Goal: Task Accomplishment & Management: Manage account settings

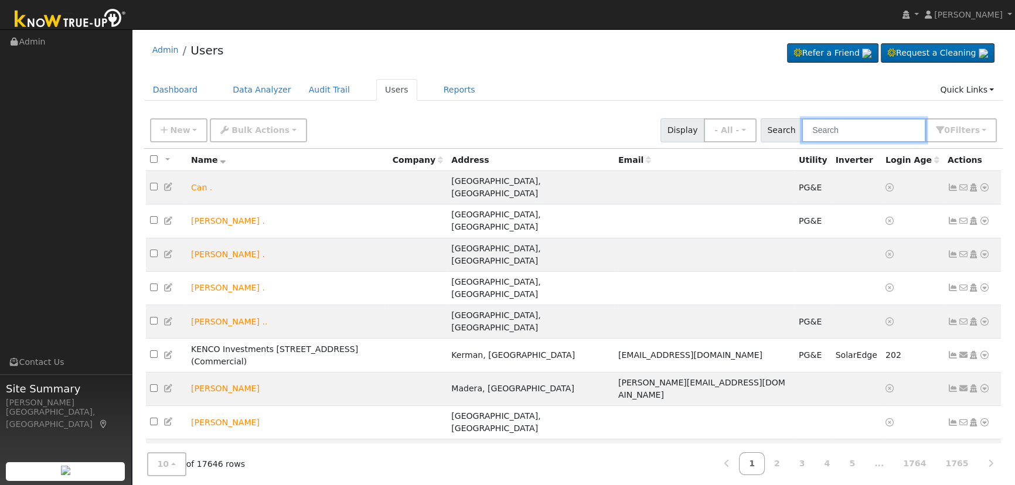
click at [832, 138] on input "text" at bounding box center [863, 130] width 124 height 24
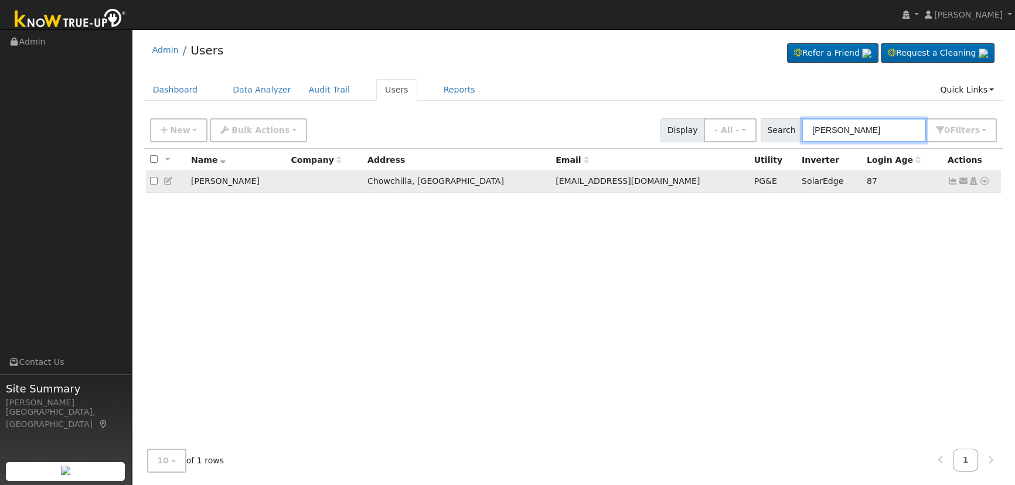
type input "[PERSON_NAME]"
click at [948, 180] on icon at bounding box center [952, 181] width 11 height 8
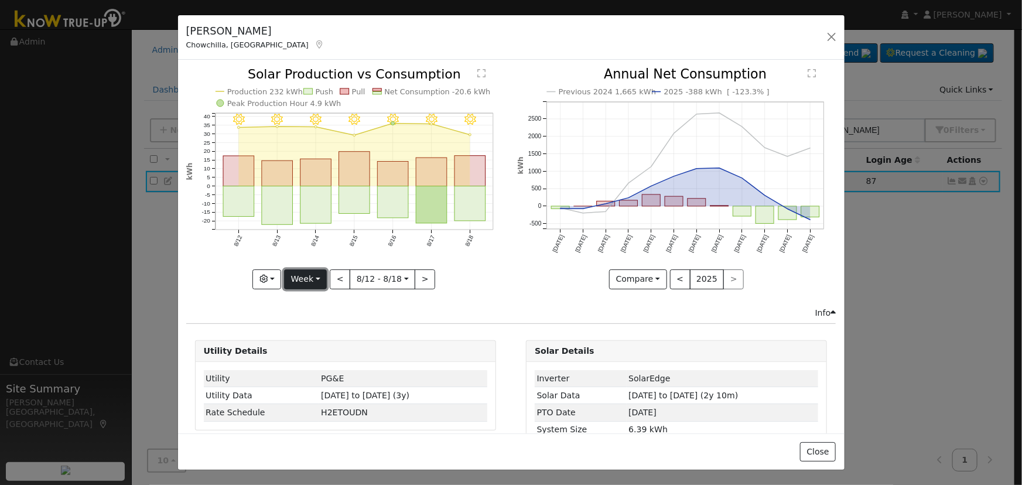
click at [305, 275] on button "Week" at bounding box center [305, 279] width 43 height 20
click at [320, 350] on link "Year" at bounding box center [325, 352] width 81 height 16
type input "[DATE]"
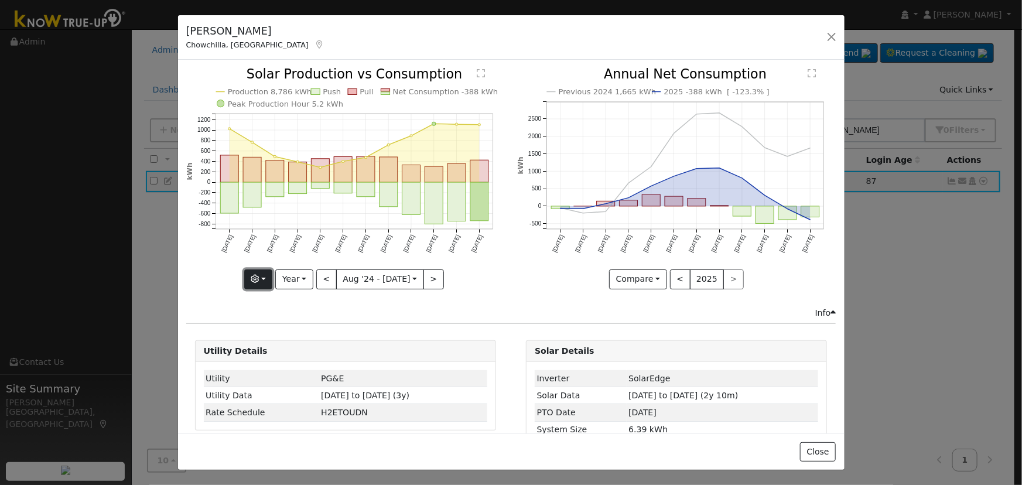
click at [266, 277] on button "button" at bounding box center [258, 279] width 29 height 20
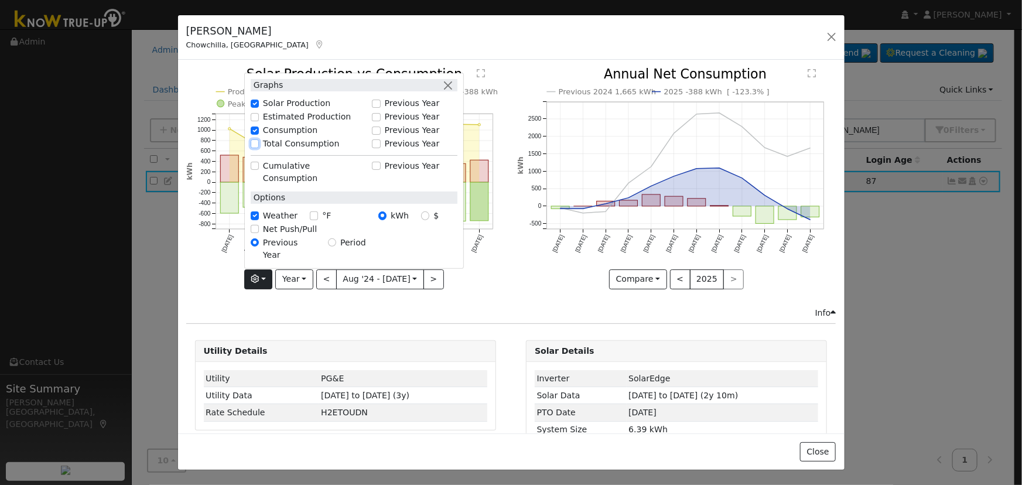
click at [259, 148] on input "Total Consumption" at bounding box center [255, 143] width 8 height 8
checkbox input "true"
click at [452, 91] on button "button" at bounding box center [448, 85] width 12 height 12
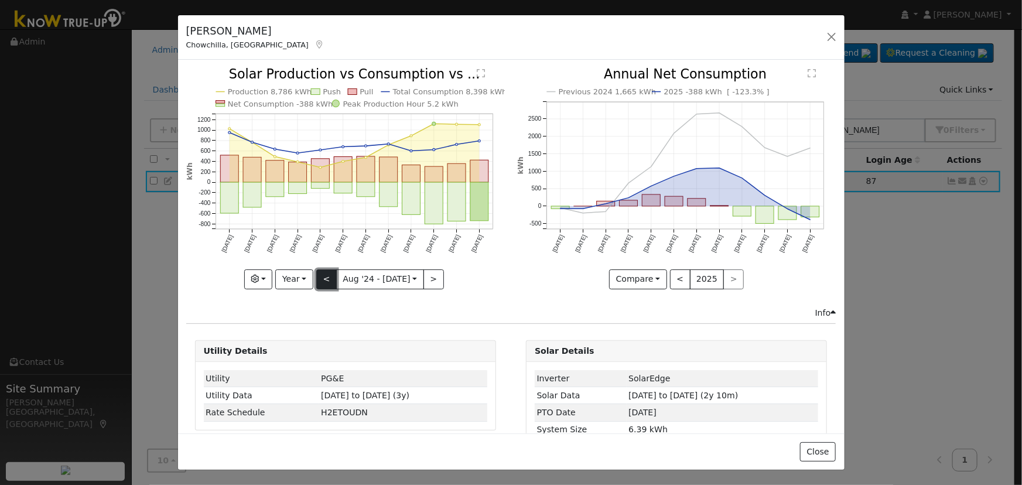
click at [320, 273] on button "<" at bounding box center [326, 279] width 21 height 20
type input "2023-08-01"
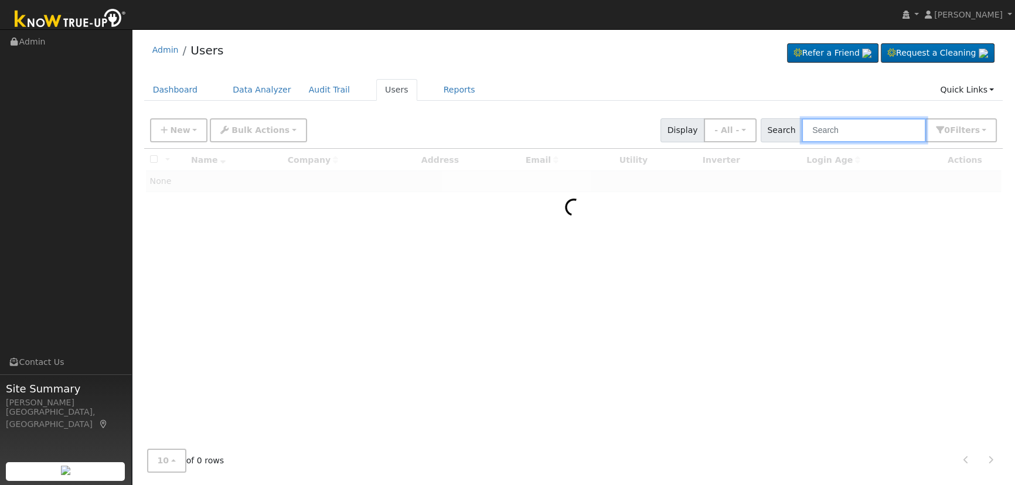
click at [869, 129] on input "text" at bounding box center [863, 130] width 124 height 24
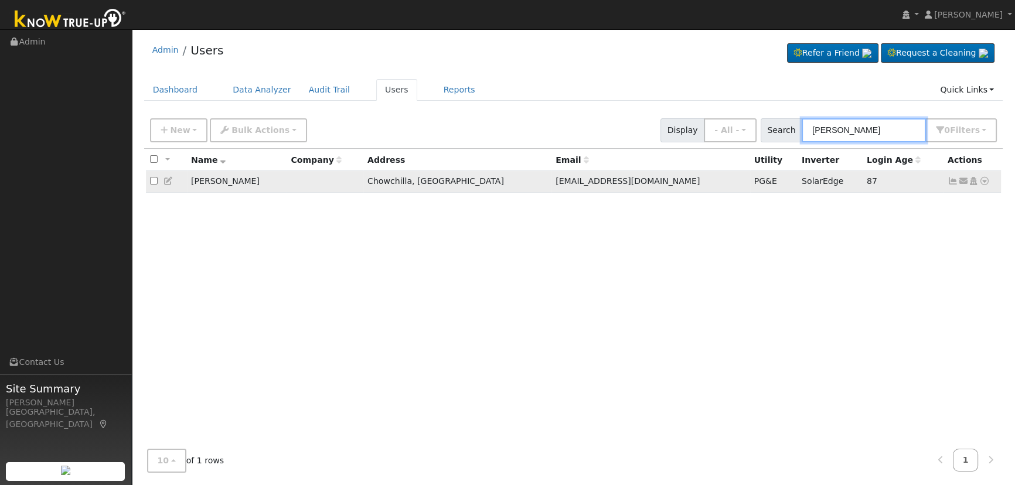
type input "[PERSON_NAME]"
click at [948, 177] on link at bounding box center [952, 180] width 11 height 9
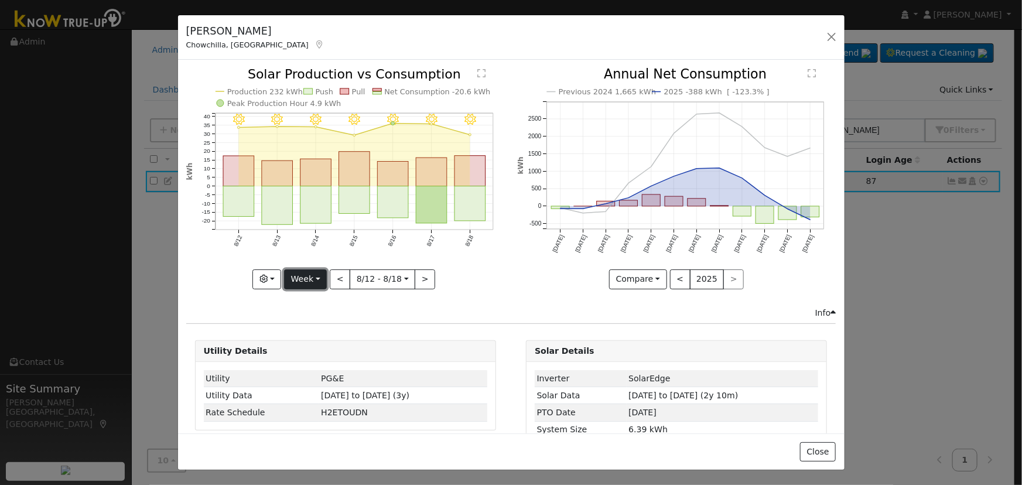
click at [300, 281] on button "Week" at bounding box center [305, 279] width 43 height 20
click at [326, 349] on link "Year" at bounding box center [325, 352] width 81 height 16
type input "[DATE]"
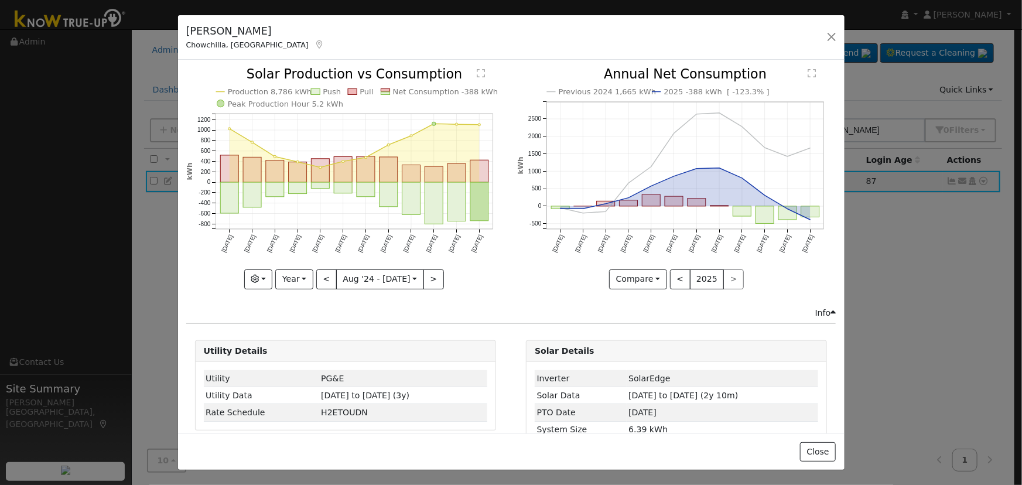
click at [262, 271] on div at bounding box center [345, 178] width 319 height 221
click at [267, 278] on button "button" at bounding box center [258, 279] width 29 height 20
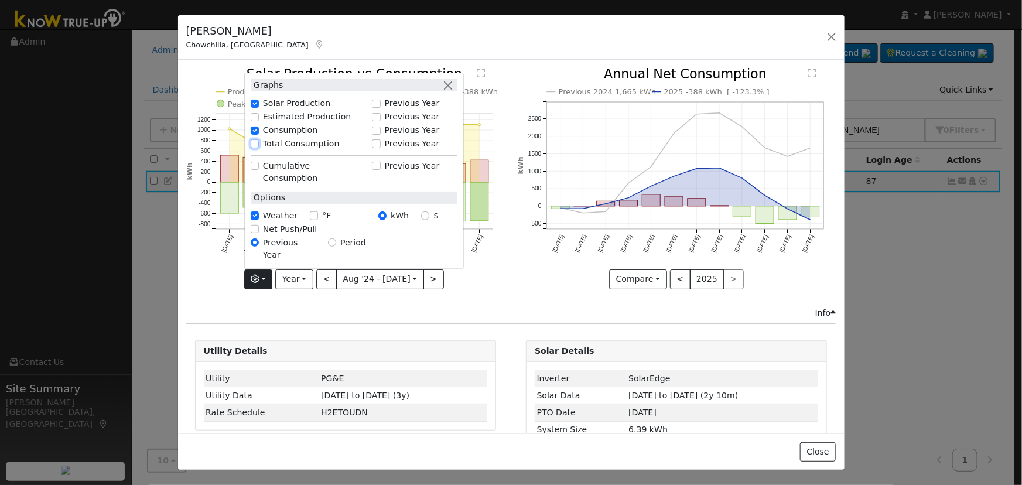
click at [258, 148] on input "Total Consumption" at bounding box center [255, 143] width 8 height 8
checkbox input "true"
click at [511, 76] on div "Previous 2024 1,665 kWh 2025 -388 kWh [ -123.3% ] [DATE] Sep '[DATE] Nov '[DATE…" at bounding box center [676, 187] width 331 height 238
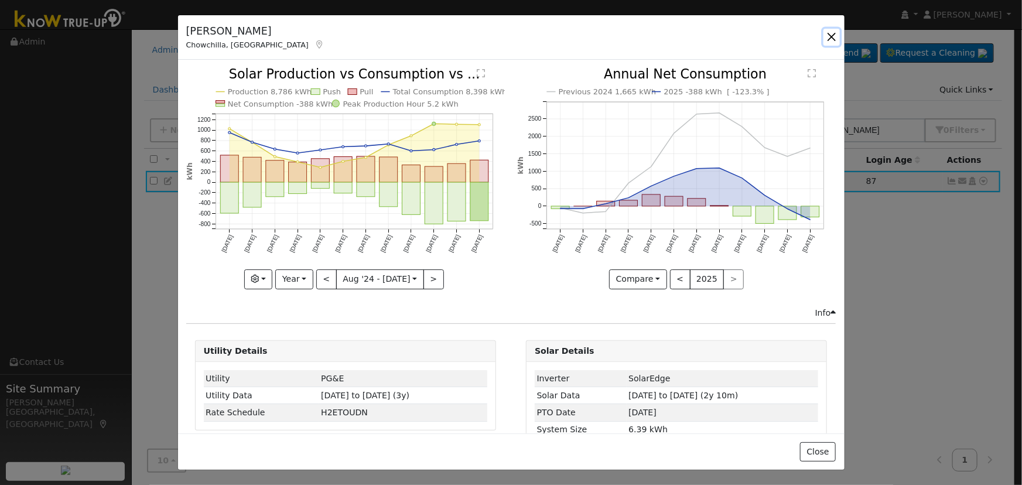
click at [832, 35] on button "button" at bounding box center [832, 37] width 16 height 16
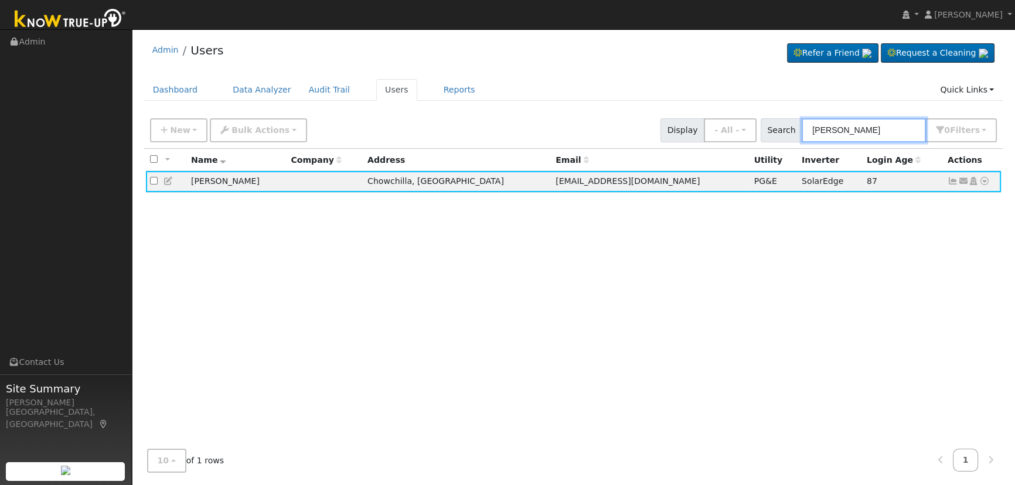
drag, startPoint x: 877, startPoint y: 122, endPoint x: 790, endPoint y: 118, distance: 87.9
click at [790, 118] on div "Search [PERSON_NAME] 0 Filter s Role Show - All - Show Leads Admin Billing Admi…" at bounding box center [878, 130] width 237 height 24
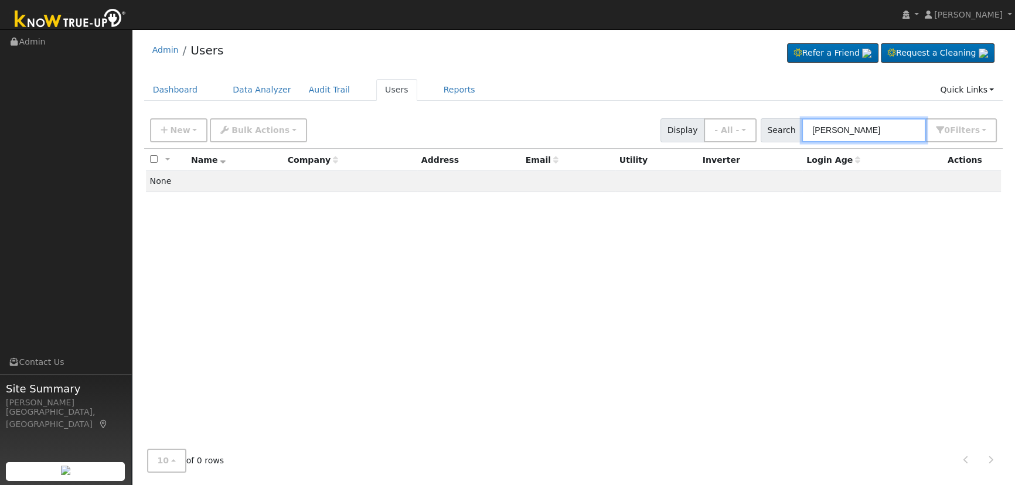
drag, startPoint x: 844, startPoint y: 128, endPoint x: 703, endPoint y: 105, distance: 143.0
click at [703, 105] on div "Admin Users Refer a Friend Request a Cleaning" at bounding box center [573, 258] width 871 height 446
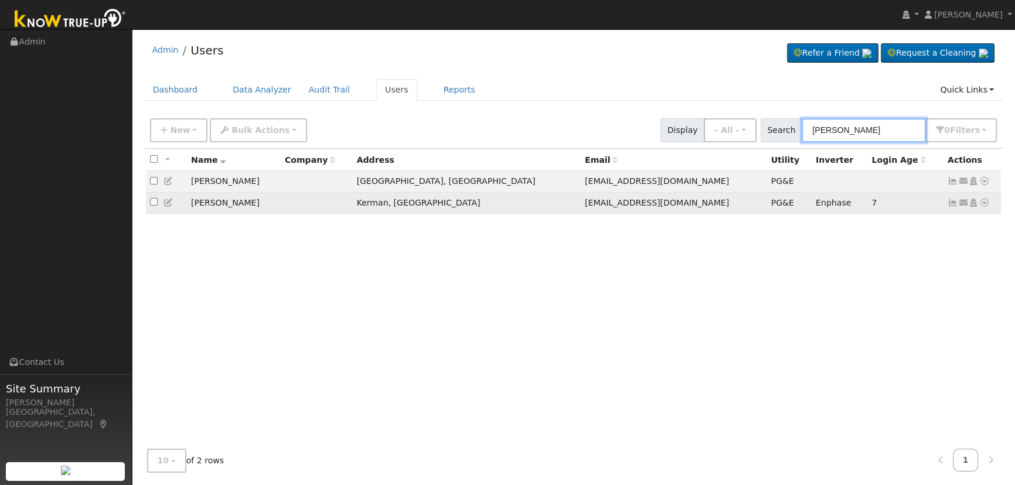
type input "[PERSON_NAME]"
click at [949, 205] on icon at bounding box center [952, 203] width 11 height 8
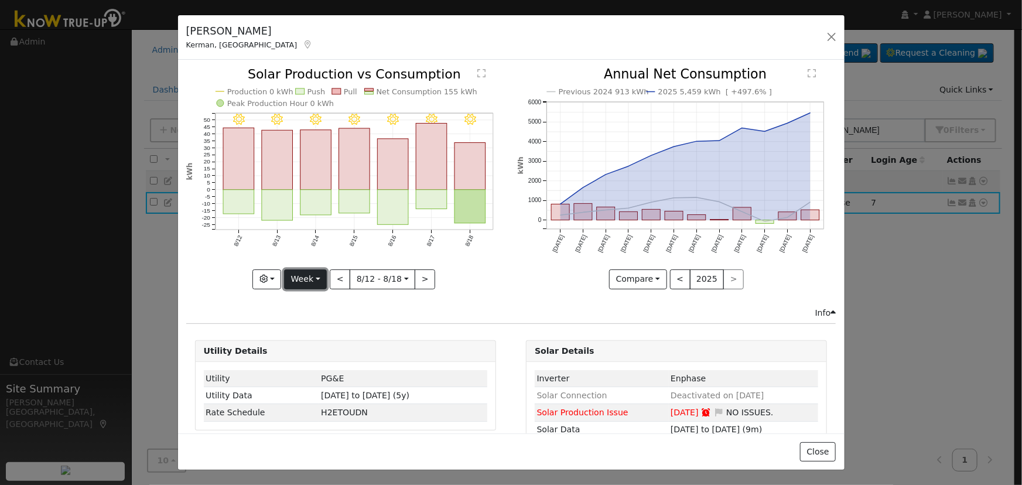
click at [322, 269] on button "Week" at bounding box center [305, 279] width 43 height 20
click at [323, 332] on link "Month" at bounding box center [325, 335] width 81 height 16
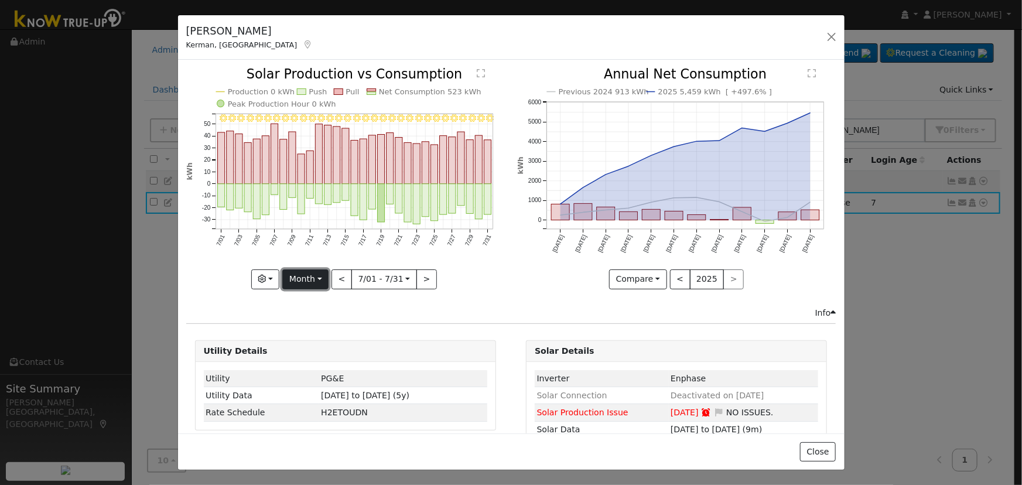
click at [305, 279] on button "Month" at bounding box center [305, 279] width 46 height 20
click at [325, 301] on link "Day" at bounding box center [323, 303] width 81 height 16
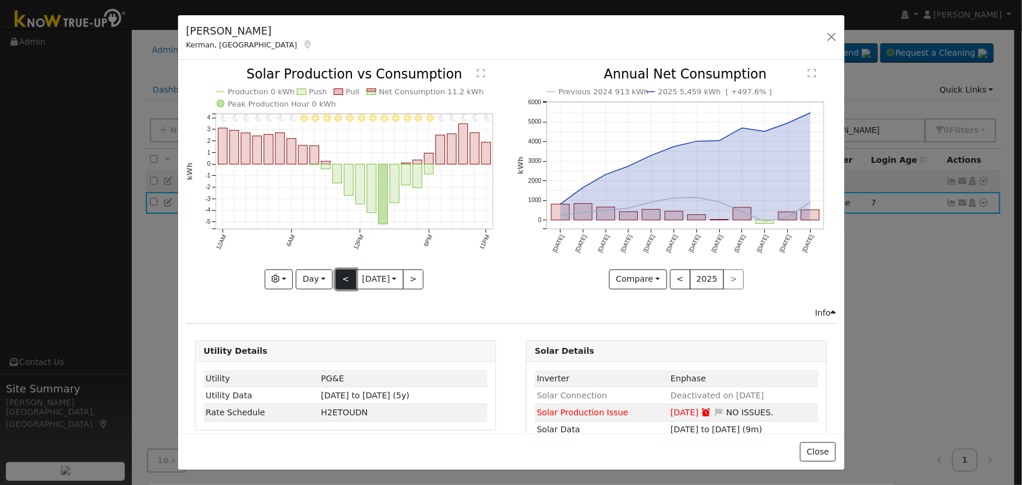
click at [336, 279] on button "<" at bounding box center [346, 279] width 21 height 20
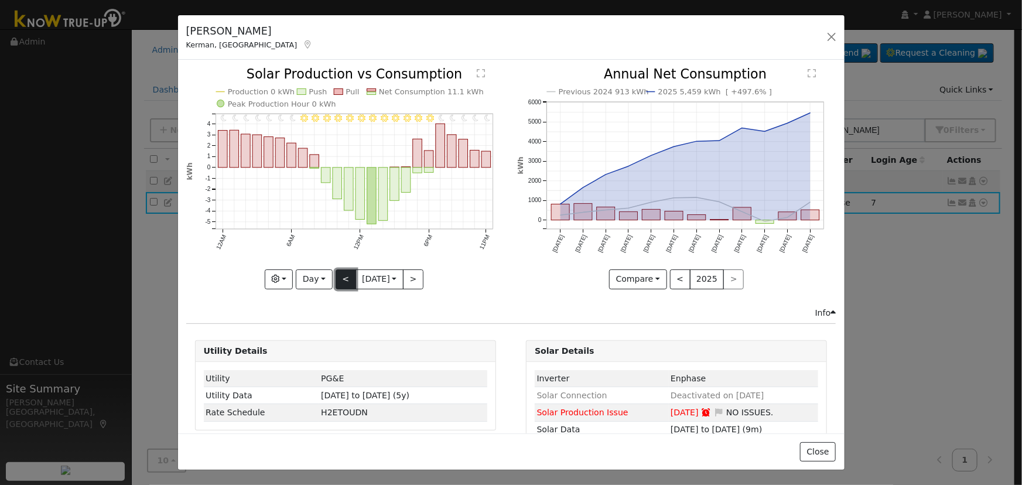
click at [336, 279] on button "<" at bounding box center [346, 279] width 21 height 20
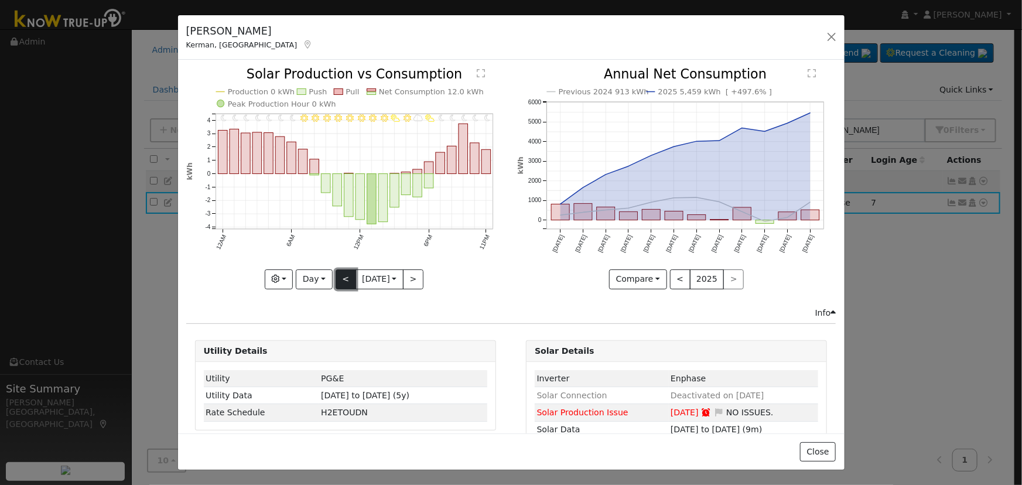
click at [336, 279] on button "<" at bounding box center [346, 279] width 21 height 20
type input "[DATE]"
